Goal: Task Accomplishment & Management: Use online tool/utility

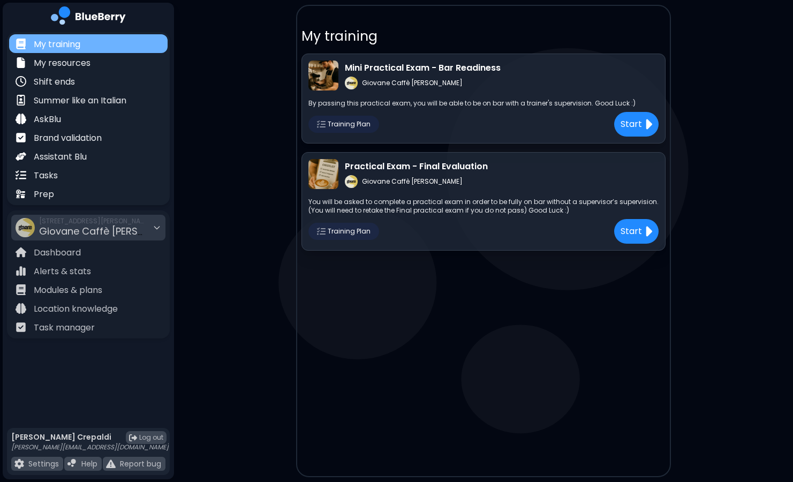
click at [123, 41] on div "My training" at bounding box center [88, 43] width 158 height 19
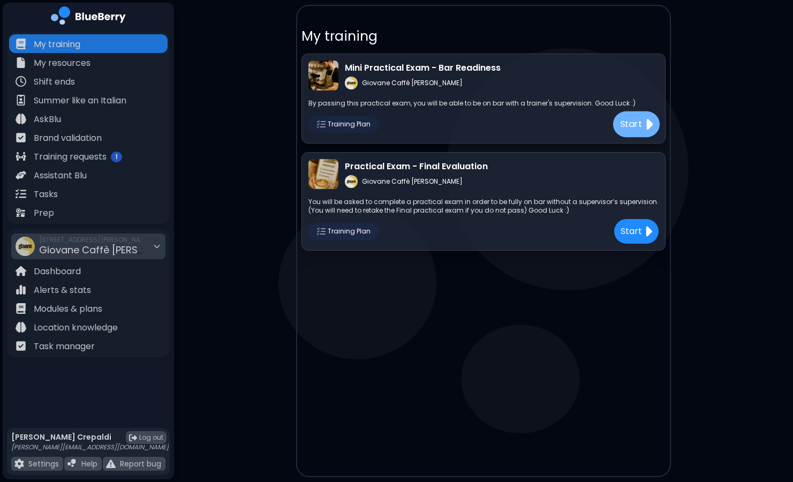
click at [639, 121] on p "Start" at bounding box center [631, 123] width 22 height 13
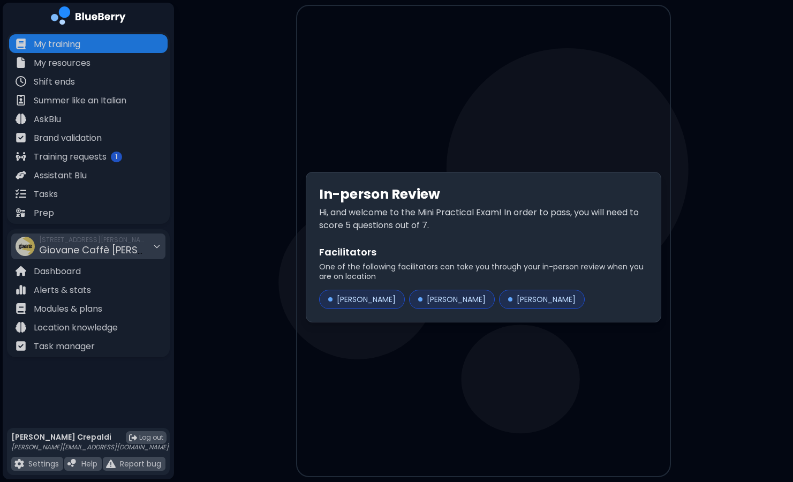
click at [575, 214] on p "Hi, and welcome to the Mini Practical Exam! In order to pass, you will need to …" at bounding box center [483, 219] width 329 height 26
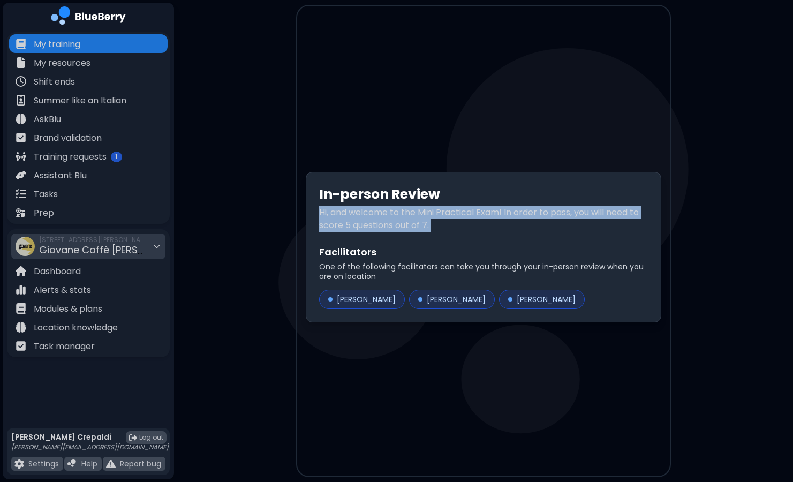
click at [575, 214] on p "Hi, and welcome to the Mini Practical Exam! In order to pass, you will need to …" at bounding box center [483, 219] width 329 height 26
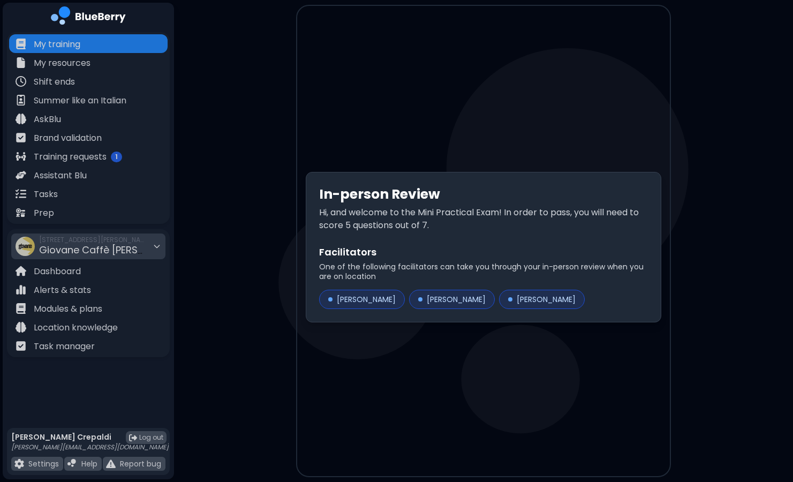
click at [549, 303] on div "[PERSON_NAME]" at bounding box center [542, 299] width 86 height 19
click at [385, 299] on div "[PERSON_NAME]" at bounding box center [362, 299] width 86 height 19
drag, startPoint x: 385, startPoint y: 299, endPoint x: 385, endPoint y: 351, distance: 52.5
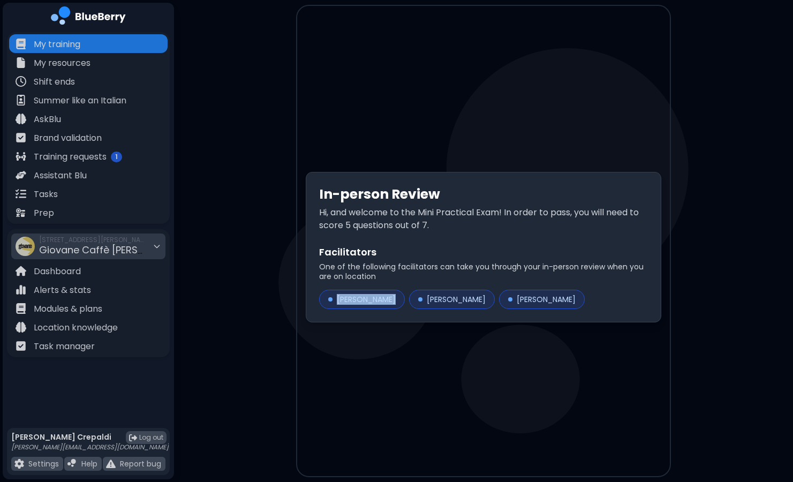
click at [385, 351] on div "In-person Review Hi, and welcome to the Mini Practical Exam! In order to pass, …" at bounding box center [483, 247] width 373 height 482
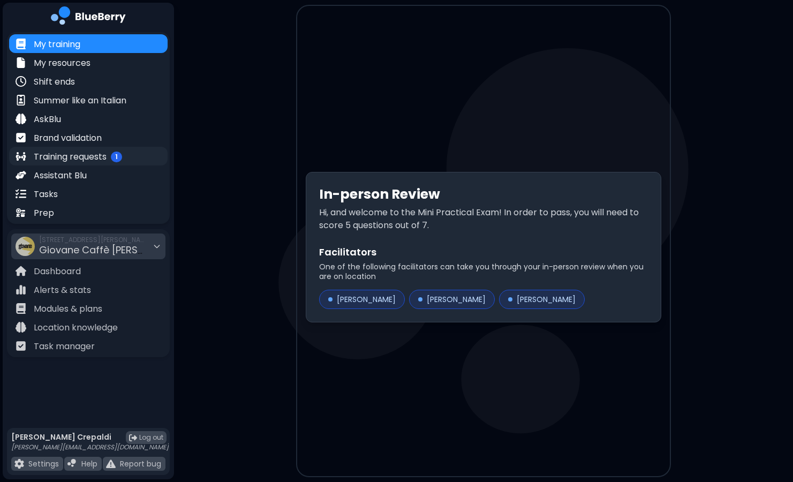
click at [78, 158] on p "Training requests" at bounding box center [70, 156] width 73 height 13
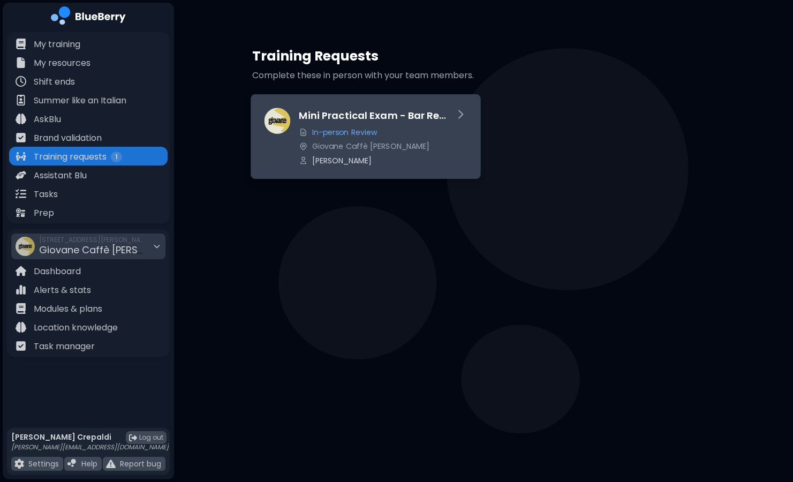
click at [321, 123] on div "Mini Practical Exam - Bar Readiness In-person Review Giovane Caffè [PERSON_NAME]" at bounding box center [372, 136] width 146 height 57
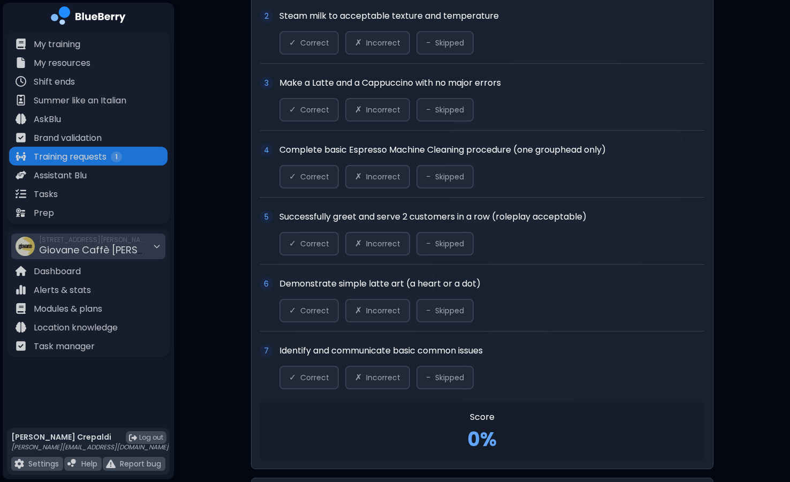
scroll to position [670, 0]
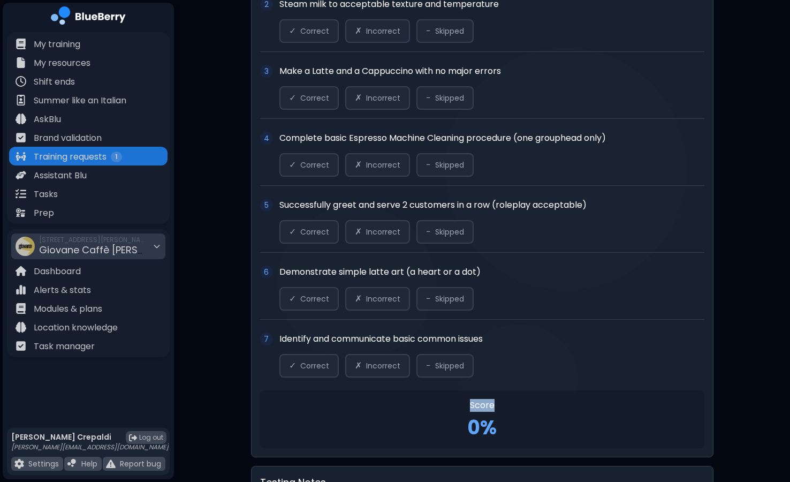
drag, startPoint x: 789, startPoint y: 369, endPoint x: 791, endPoint y: 389, distance: 19.9
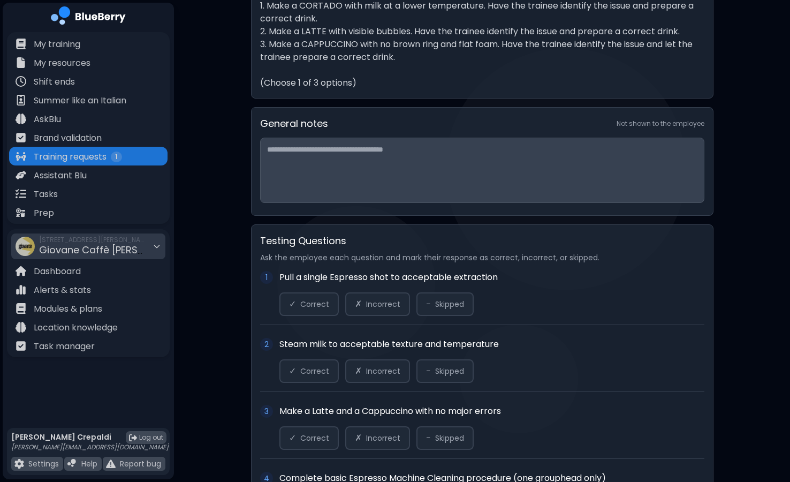
scroll to position [368, 0]
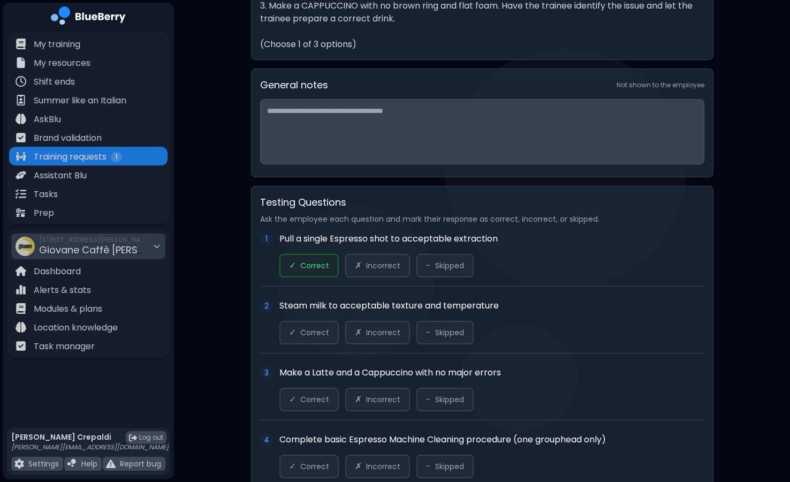
click at [318, 262] on span "Correct" at bounding box center [314, 266] width 29 height 10
click at [294, 332] on span "✓" at bounding box center [292, 332] width 7 height 13
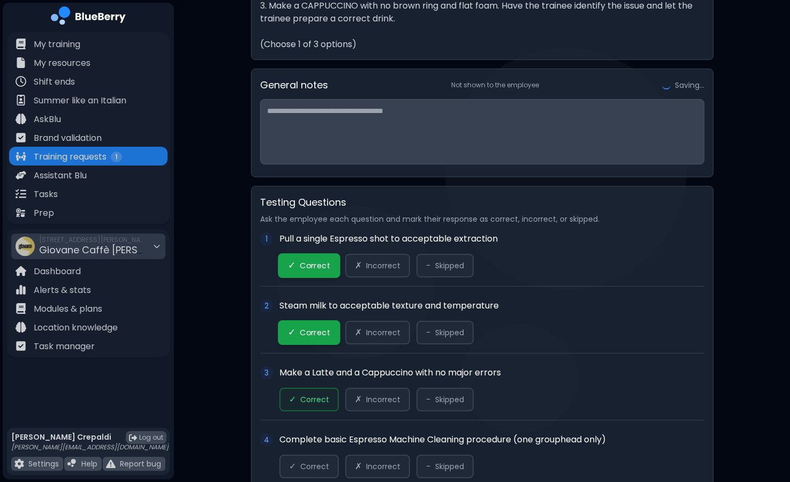
click at [293, 396] on span "✓" at bounding box center [292, 399] width 7 height 13
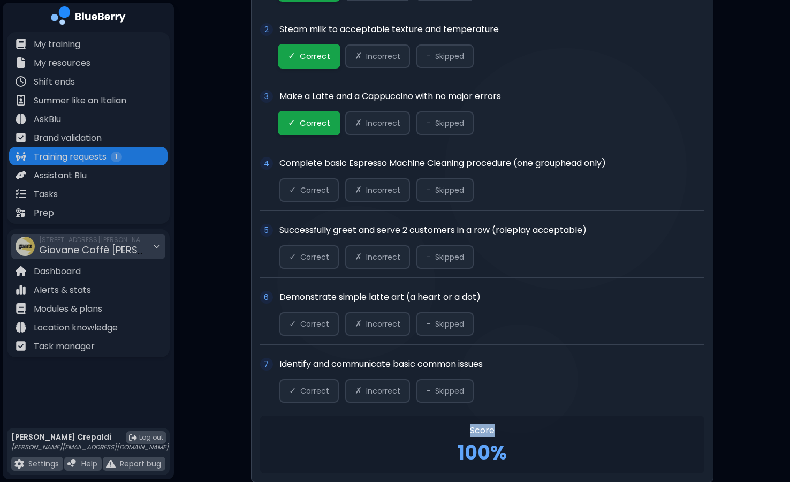
scroll to position [628, 0]
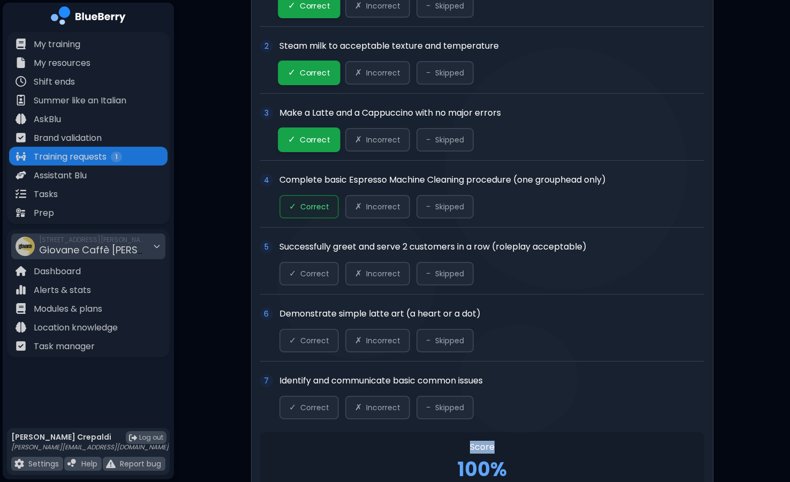
click at [311, 205] on span "Correct" at bounding box center [314, 207] width 29 height 10
click at [307, 271] on span "Correct" at bounding box center [314, 274] width 29 height 10
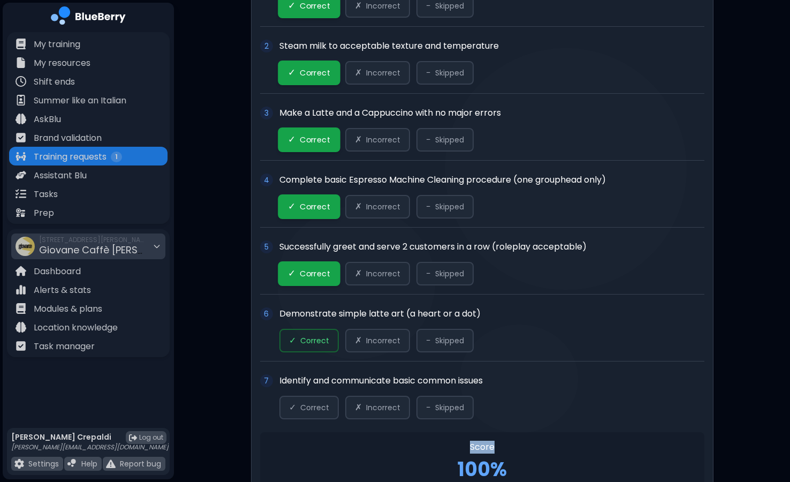
click at [312, 337] on span "Correct" at bounding box center [314, 341] width 29 height 10
click at [303, 402] on button "✓ Correct" at bounding box center [308, 408] width 59 height 24
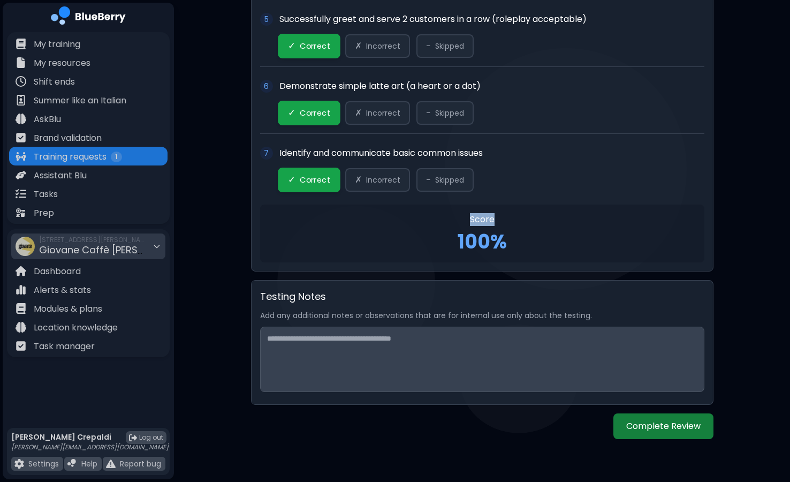
click at [676, 425] on button "Complete Review" at bounding box center [664, 426] width 100 height 26
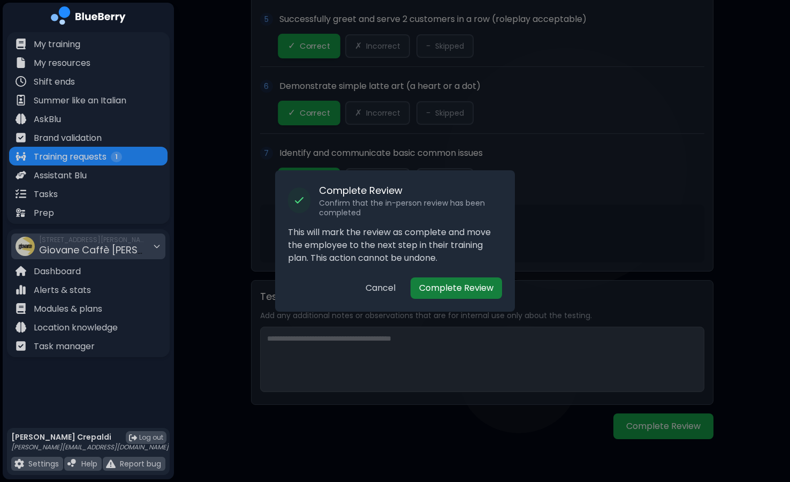
click at [452, 289] on button "Complete Review" at bounding box center [457, 287] width 92 height 21
